Goal: Transaction & Acquisition: Purchase product/service

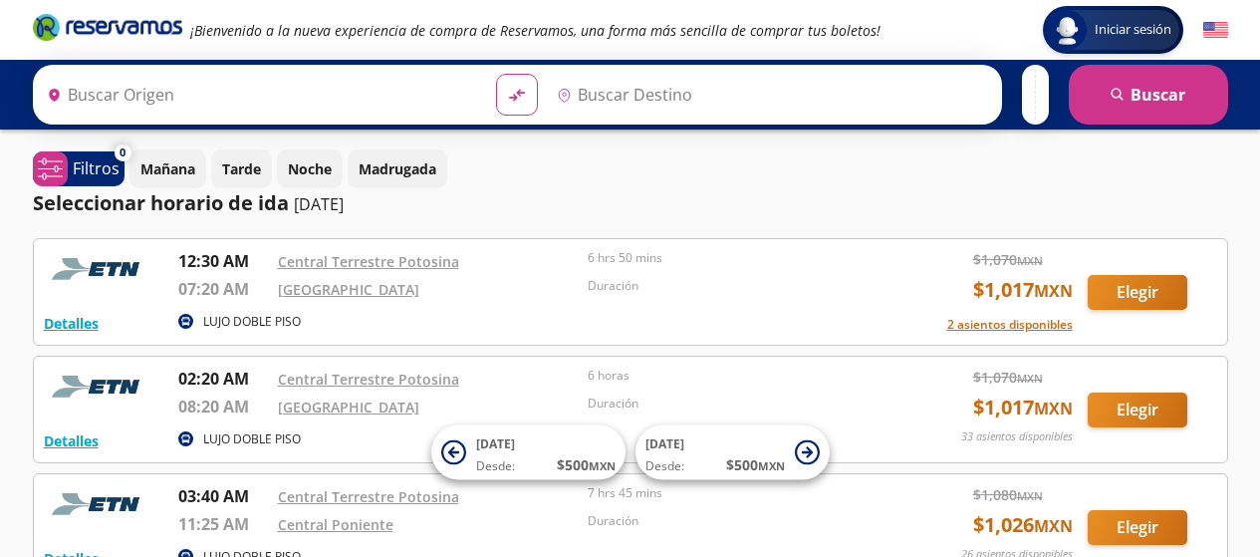
type input "[GEOGRAPHIC_DATA][PERSON_NAME], [GEOGRAPHIC_DATA][PERSON_NAME]"
type input "[GEOGRAPHIC_DATA], [GEOGRAPHIC_DATA]"
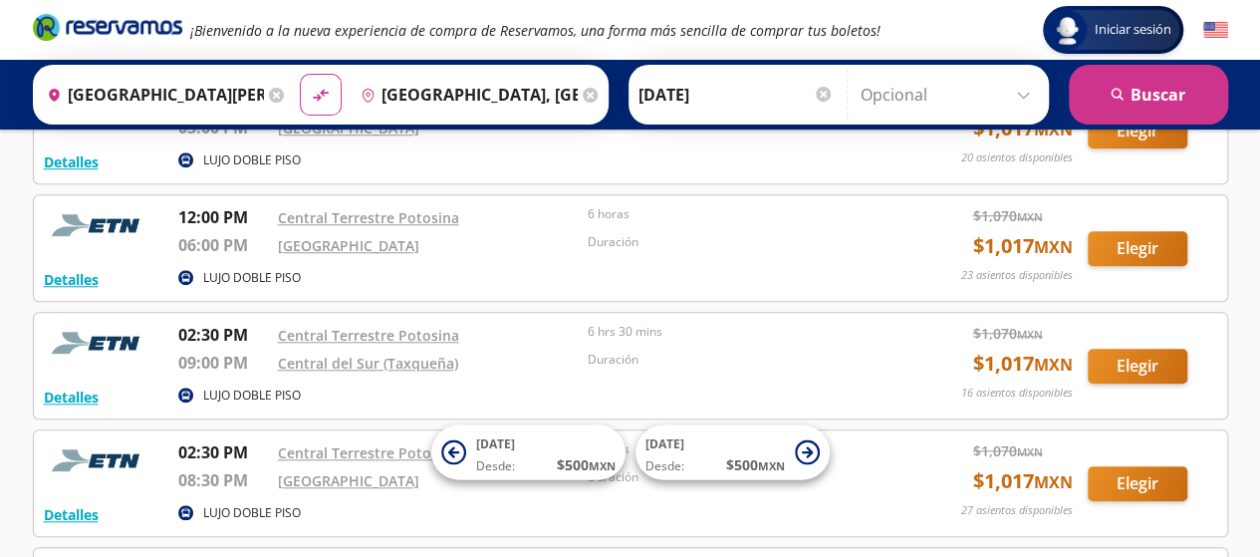
scroll to position [757, 0]
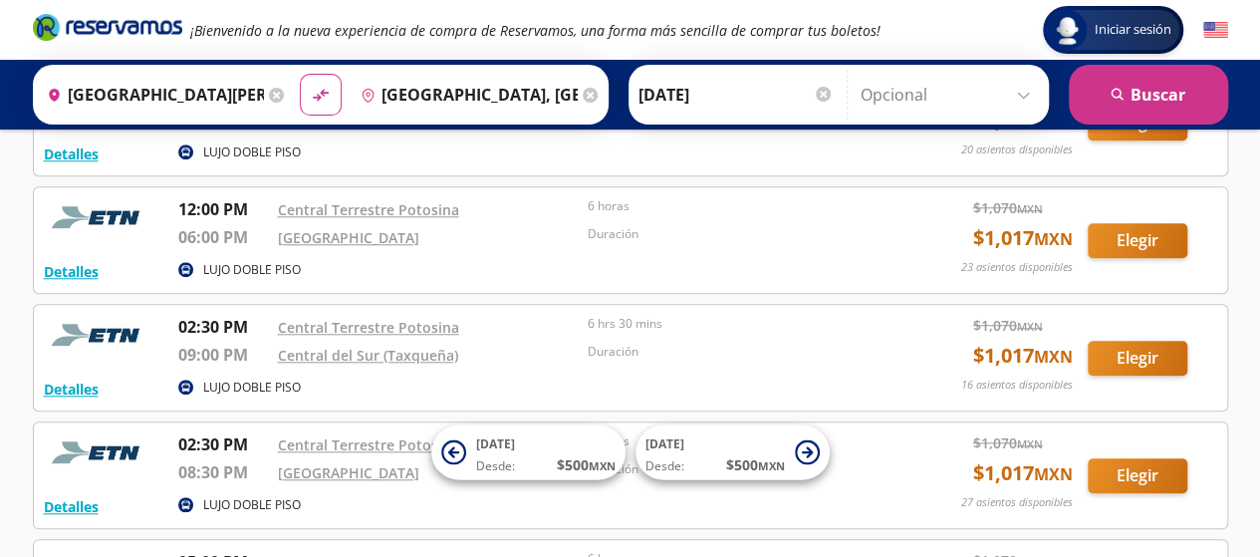
click at [821, 355] on div "Duración" at bounding box center [738, 358] width 301 height 31
click at [1133, 463] on button "Elegir" at bounding box center [1138, 475] width 100 height 35
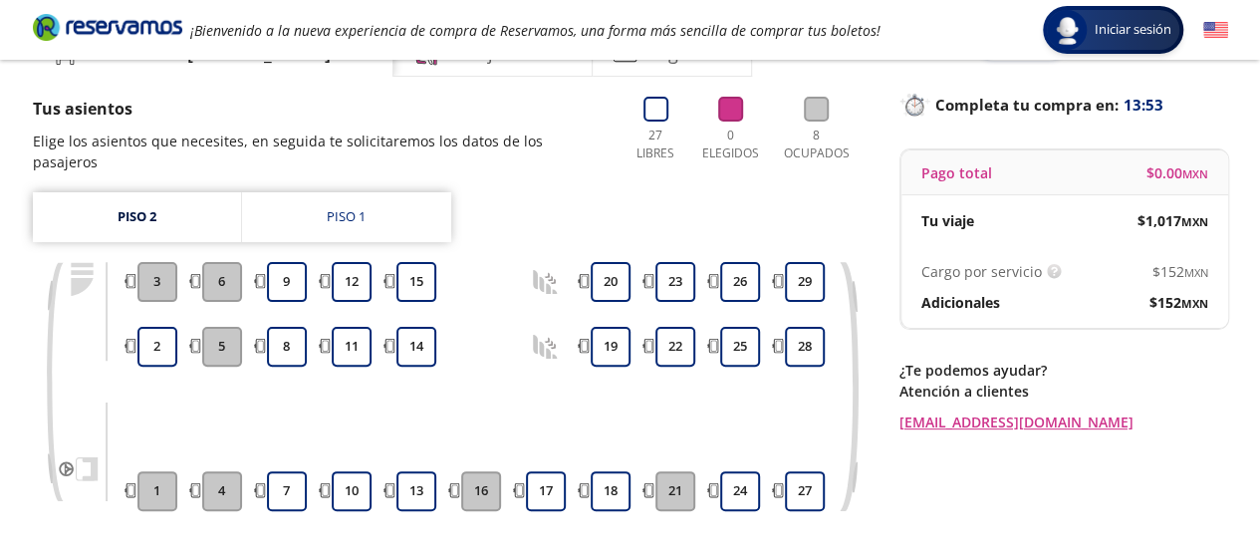
scroll to position [112, 0]
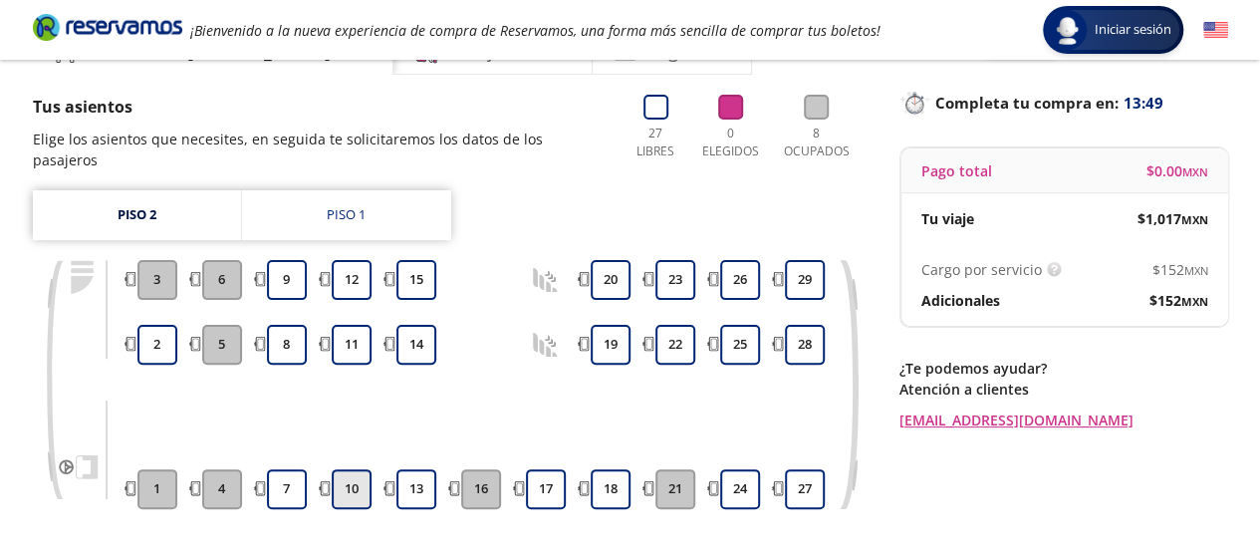
click at [354, 469] on button "10" at bounding box center [352, 489] width 40 height 40
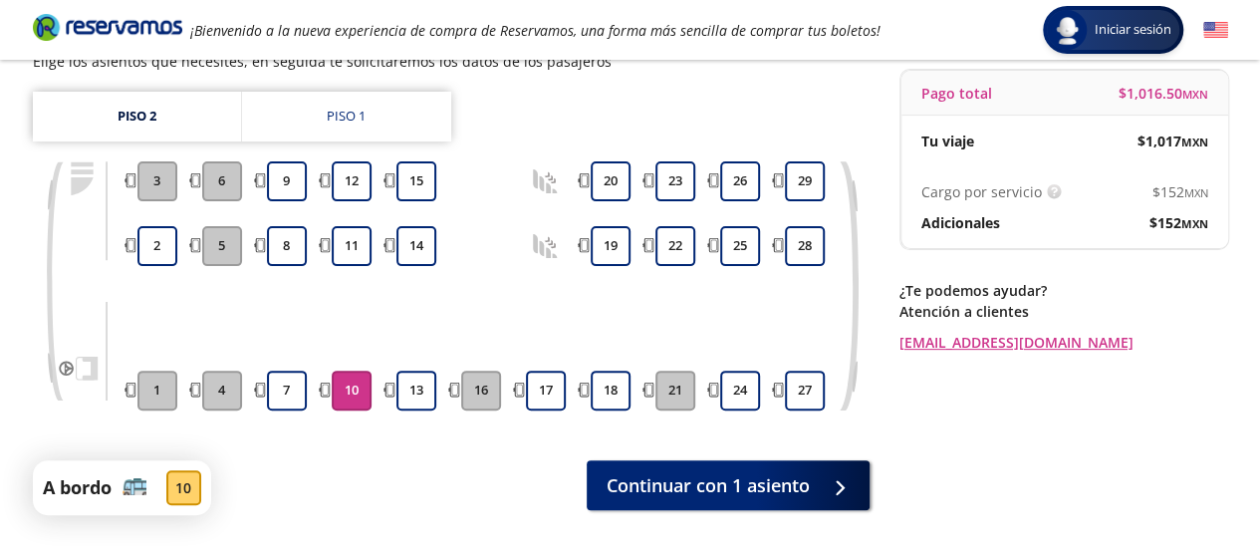
scroll to position [277, 0]
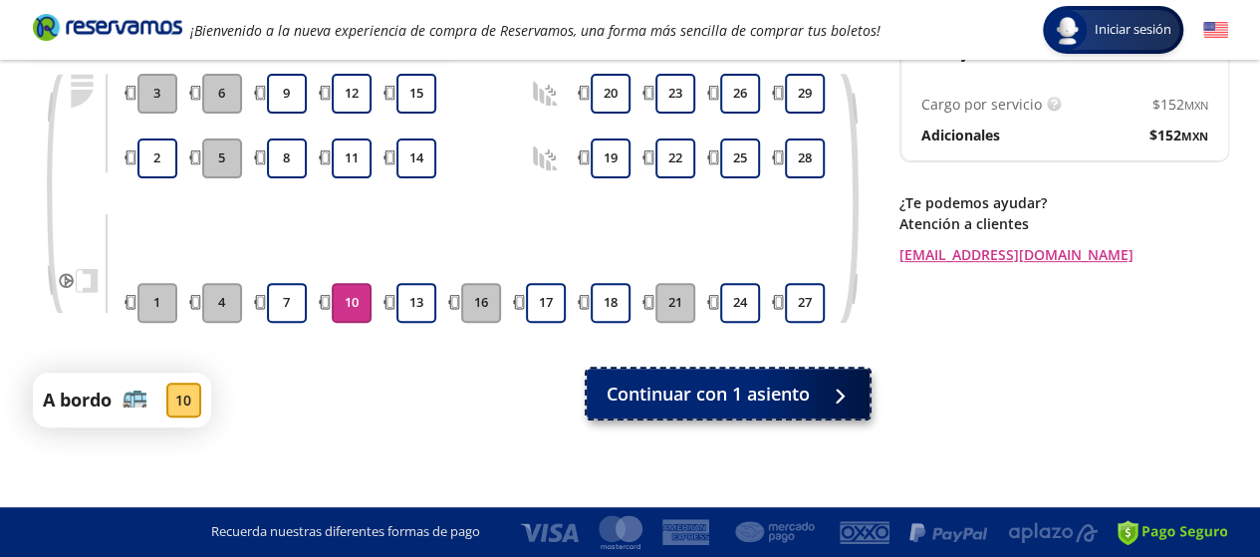
click at [713, 394] on span "Continuar con 1 asiento" at bounding box center [708, 394] width 203 height 27
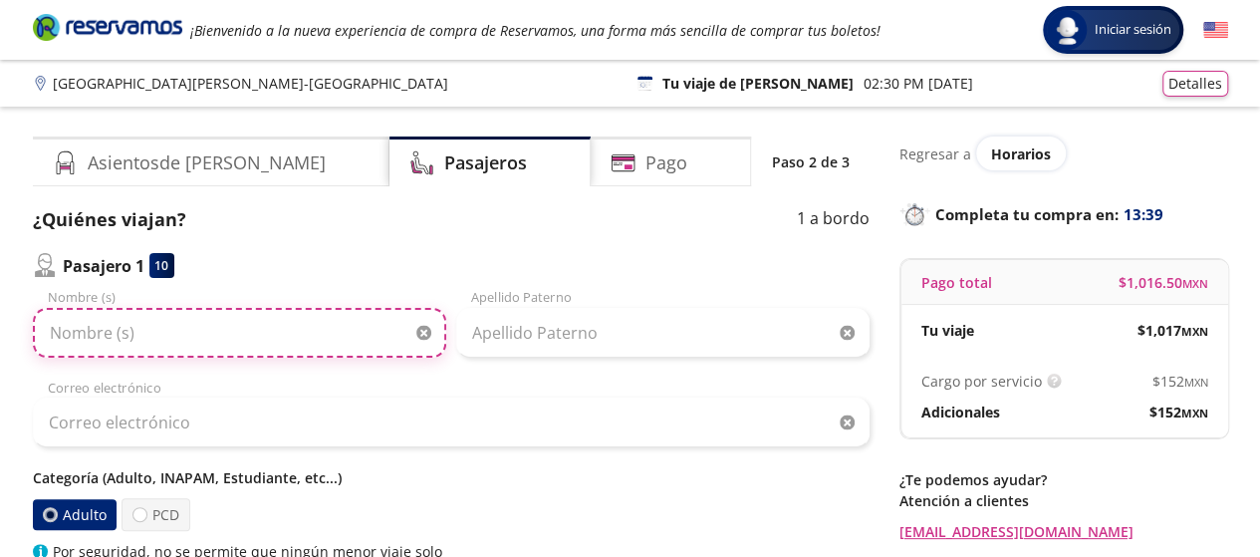
click at [71, 332] on input "Nombre (s)" at bounding box center [240, 333] width 414 height 50
type input "[PERSON_NAME]"
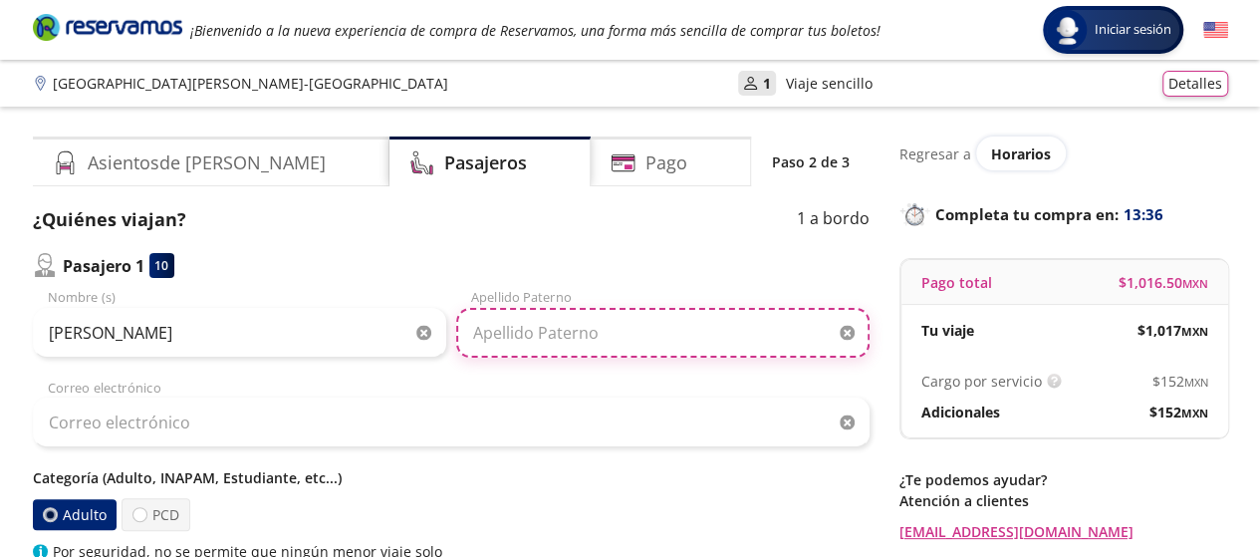
click at [522, 329] on input "Apellido Paterno" at bounding box center [663, 333] width 414 height 50
type input "[PERSON_NAME]"
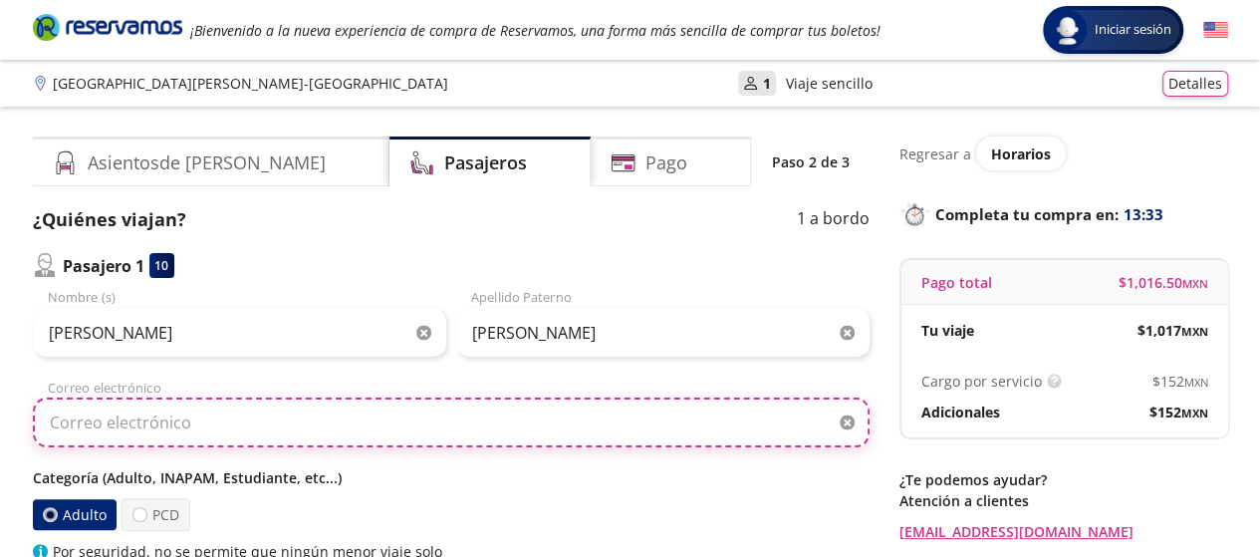
click at [126, 423] on input "Correo electrónico" at bounding box center [451, 423] width 837 height 50
type input "[EMAIL_ADDRESS][DOMAIN_NAME]"
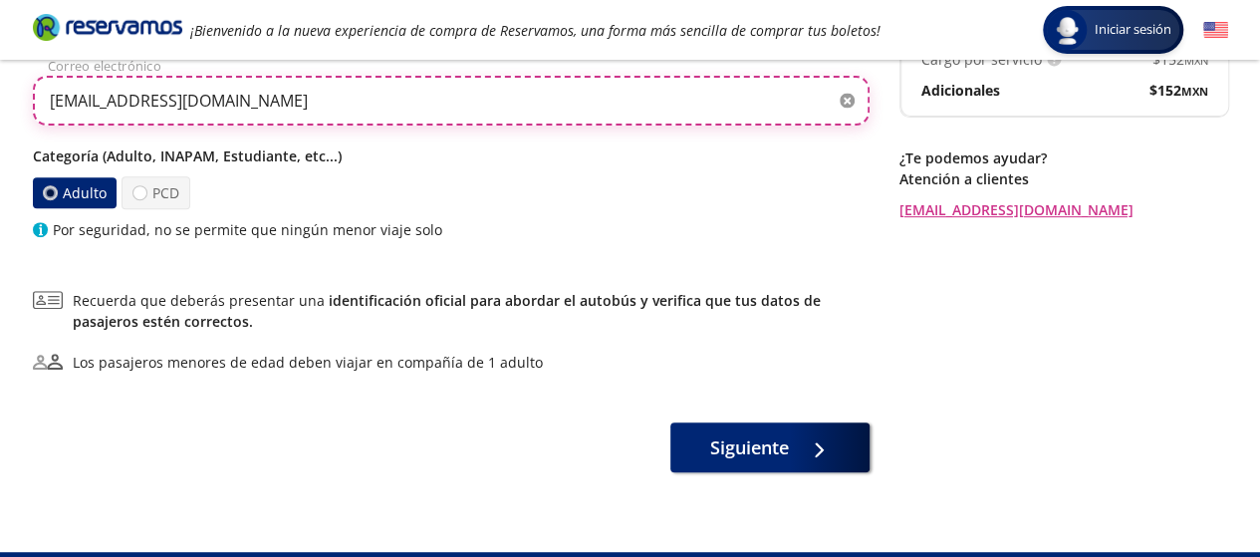
scroll to position [366, 0]
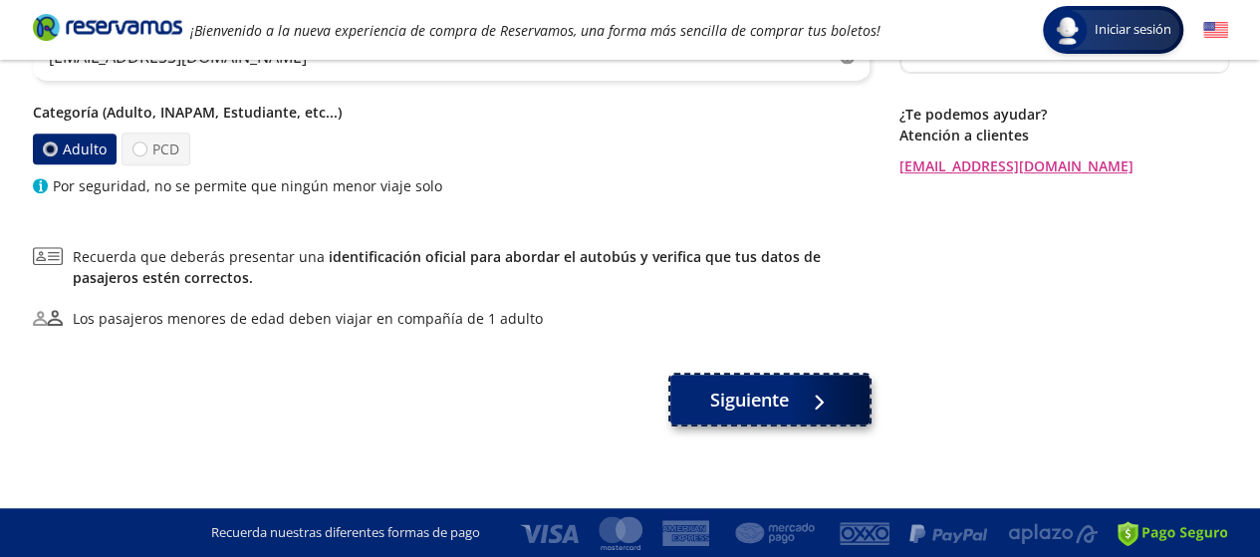
click at [771, 395] on span "Siguiente" at bounding box center [749, 400] width 79 height 27
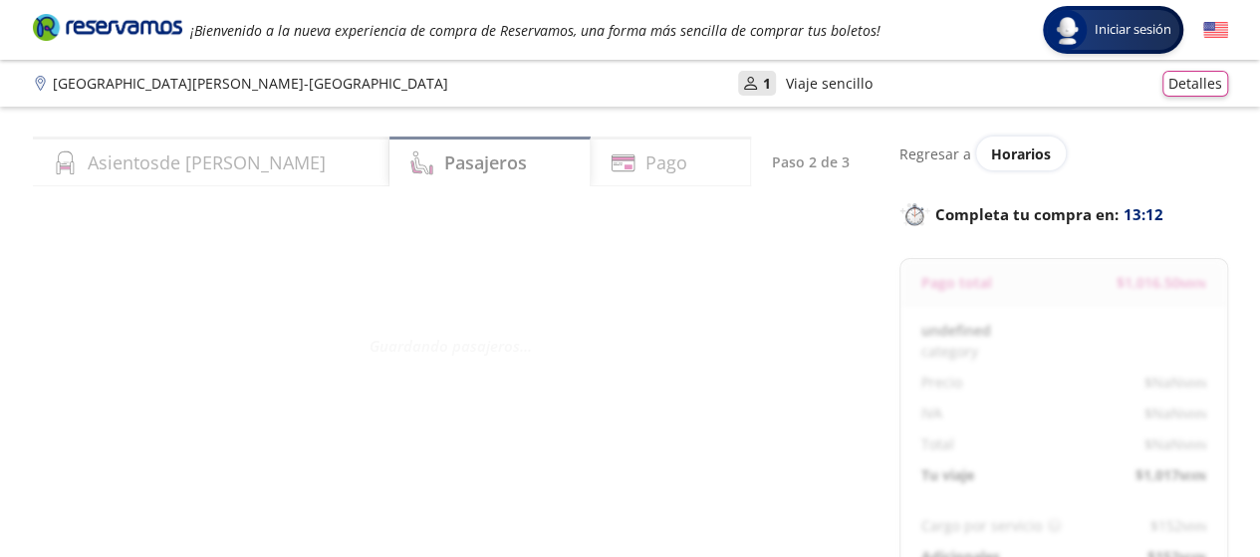
select select "MX"
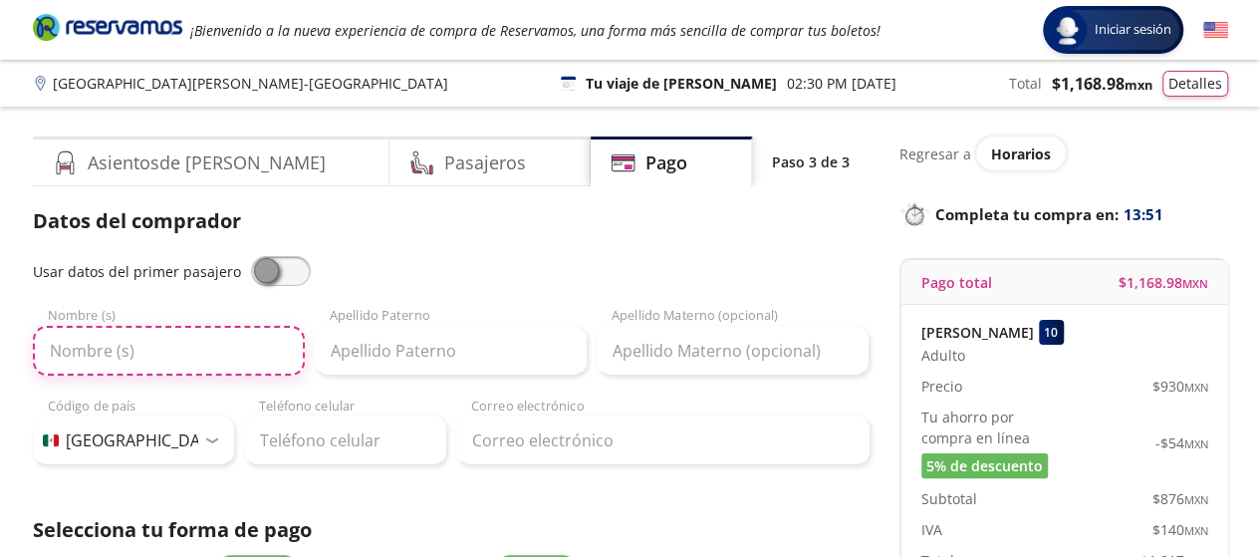
click at [93, 354] on input "Nombre (s)" at bounding box center [169, 351] width 272 height 50
type input "[PERSON_NAME]"
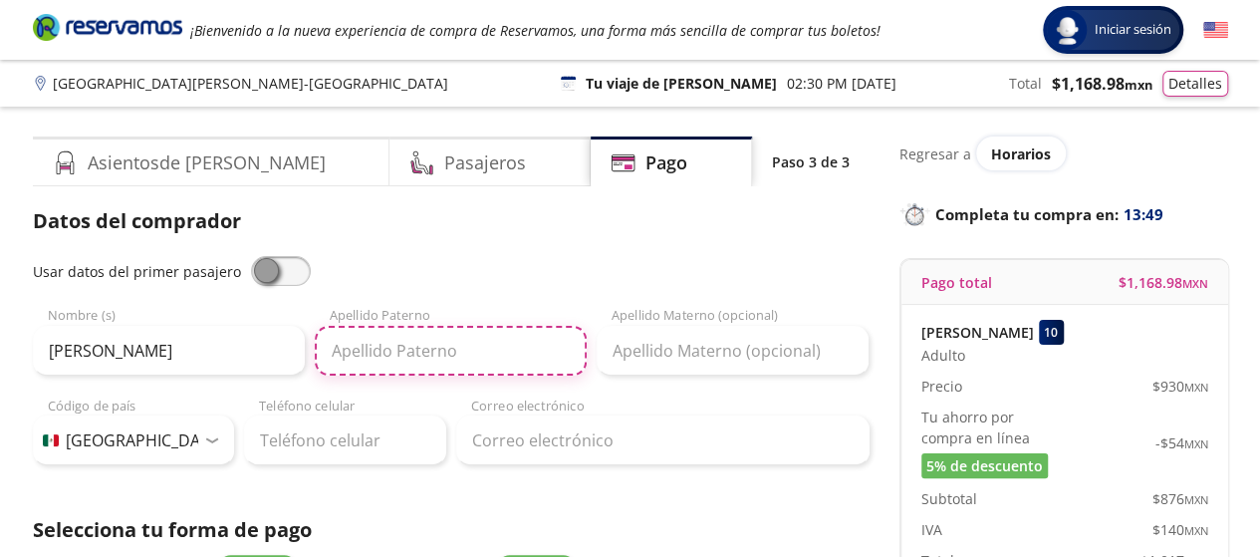
click at [397, 357] on input "Apellido Paterno" at bounding box center [451, 351] width 272 height 50
drag, startPoint x: 377, startPoint y: 348, endPoint x: 458, endPoint y: 358, distance: 82.3
click at [458, 358] on input "[PERSON_NAME]" at bounding box center [451, 351] width 272 height 50
type input "[PERSON_NAME]"
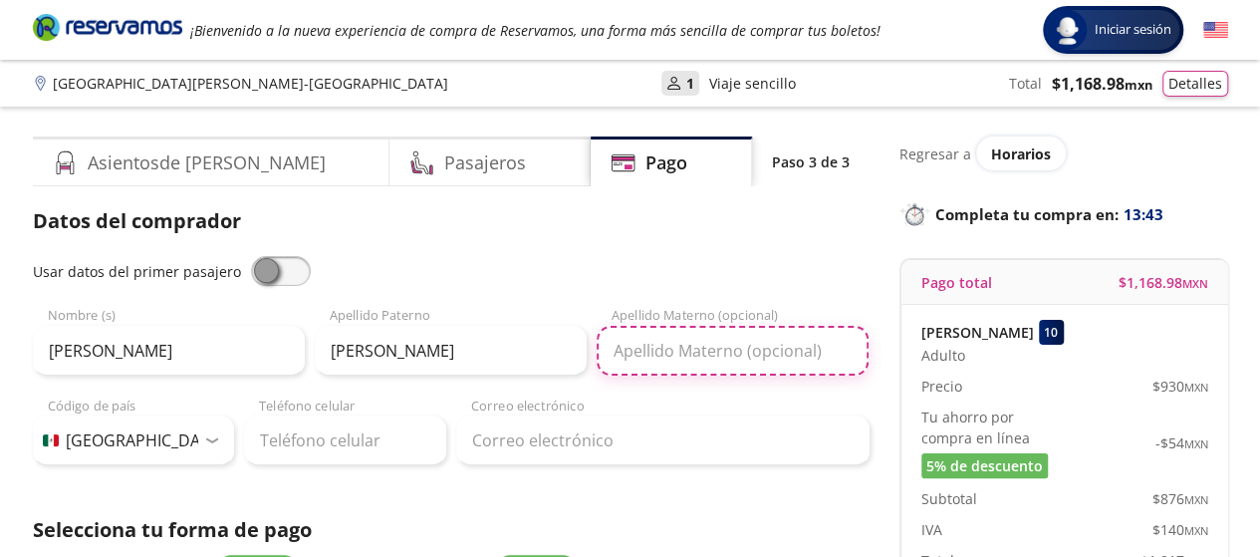
click at [629, 356] on input "Apellido Materno (opcional)" at bounding box center [733, 351] width 272 height 50
type input "[PERSON_NAME]"
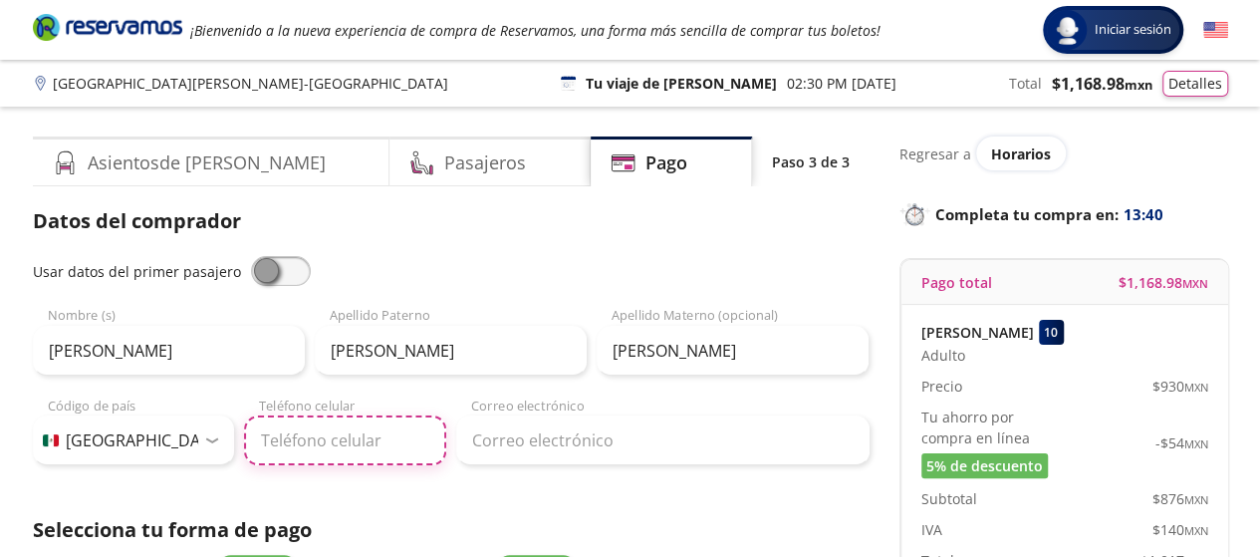
click at [279, 439] on input "Teléfono celular" at bounding box center [345, 441] width 202 height 50
type input "55 3409 7354"
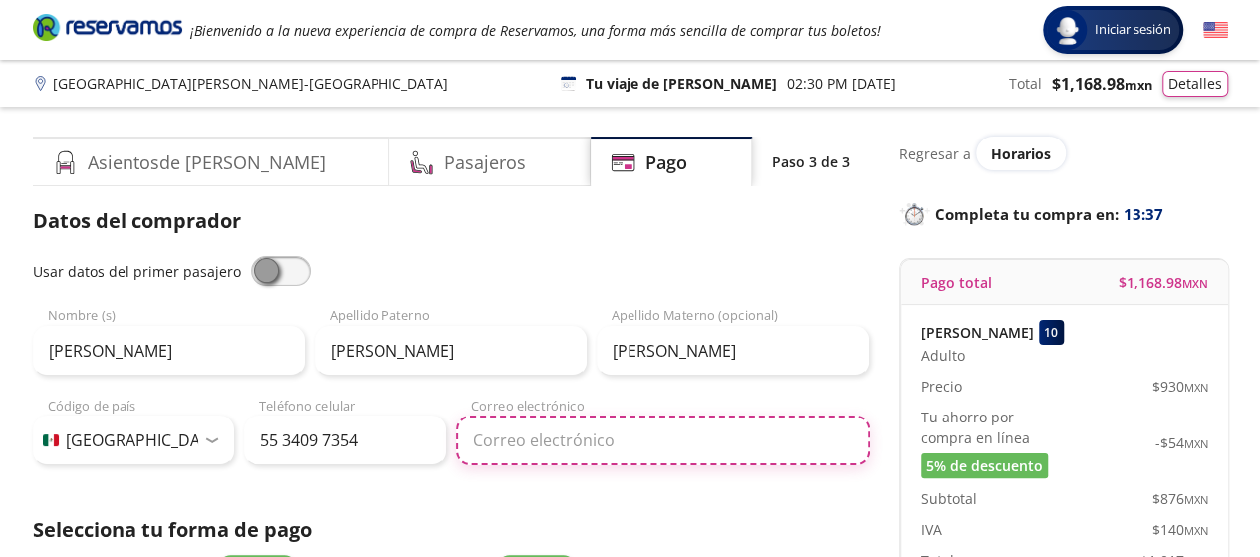
click at [596, 431] on input "Correo electrónico" at bounding box center [663, 441] width 414 height 50
type input "[EMAIL_ADDRESS][DOMAIN_NAME]"
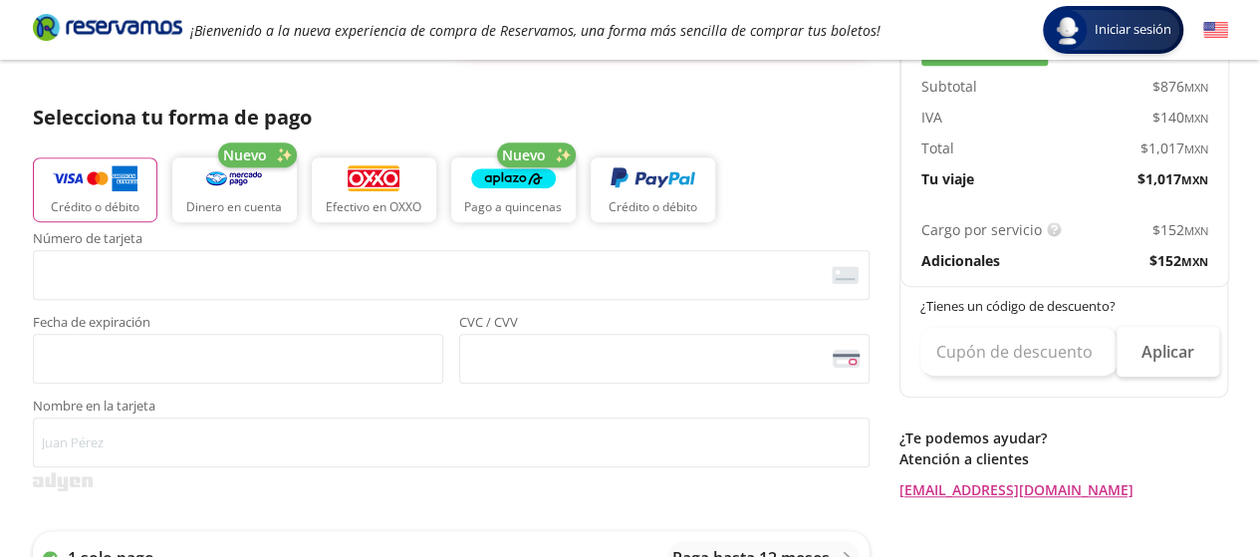
scroll to position [450, 0]
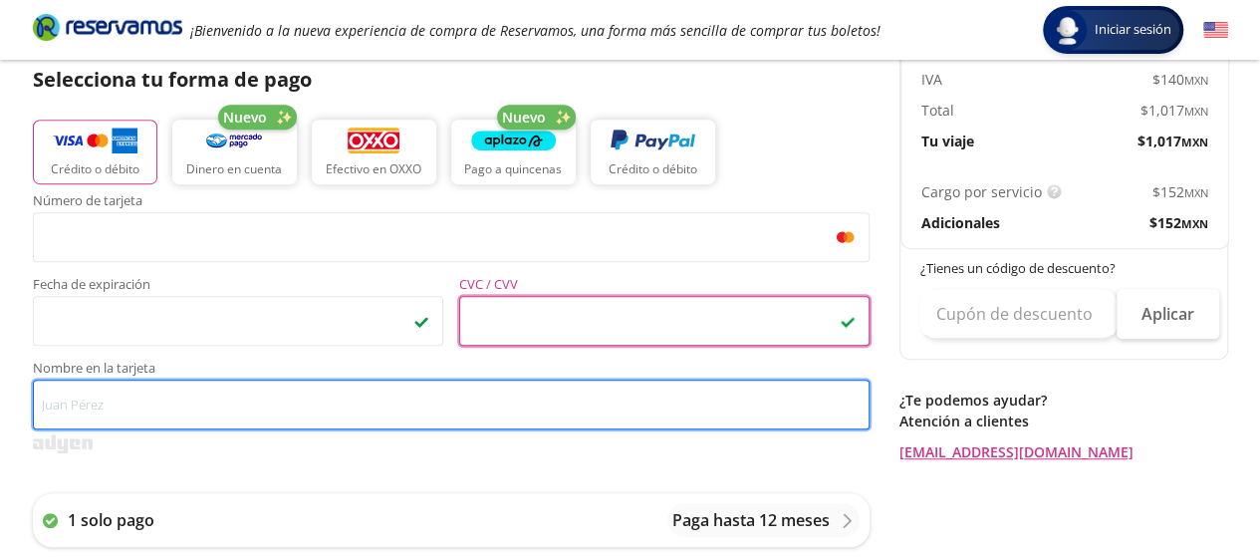
click at [104, 408] on input "Nombre en la tarjeta" at bounding box center [451, 405] width 837 height 50
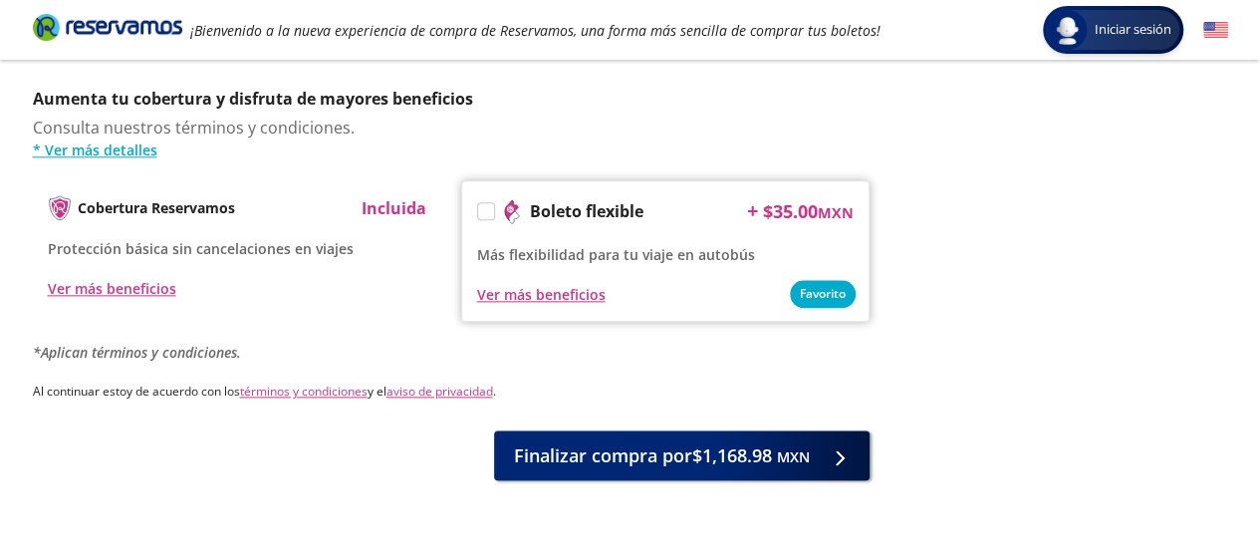
scroll to position [1064, 0]
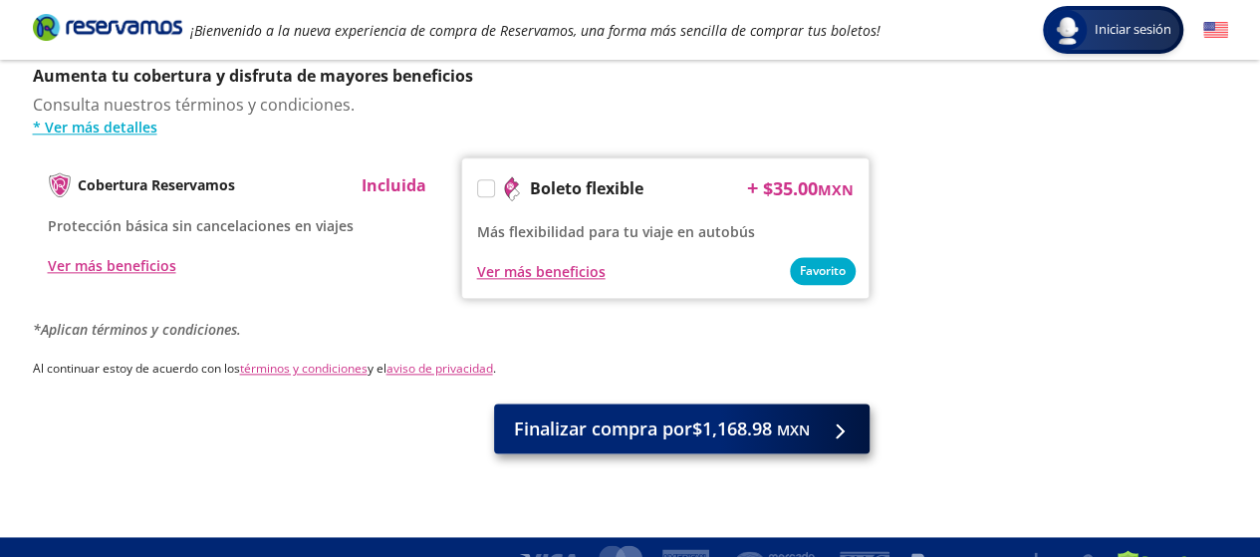
type input "[PERSON_NAME]"
click at [721, 418] on span "Finalizar compra por $1,168.98 MXN" at bounding box center [662, 429] width 296 height 27
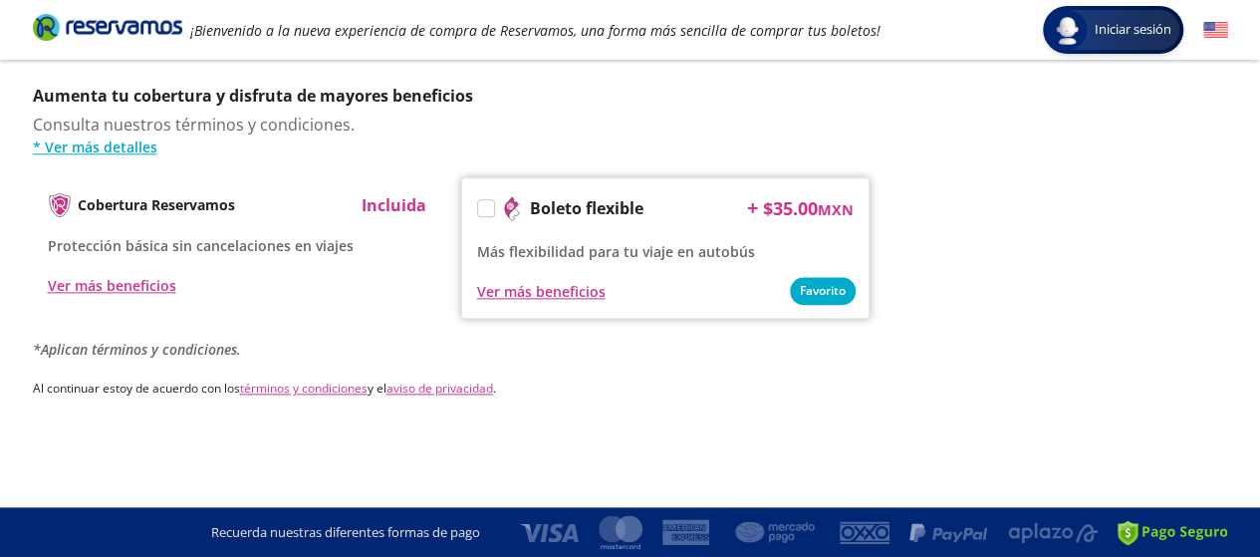
scroll to position [0, 0]
